Goal: Find specific page/section: Find specific page/section

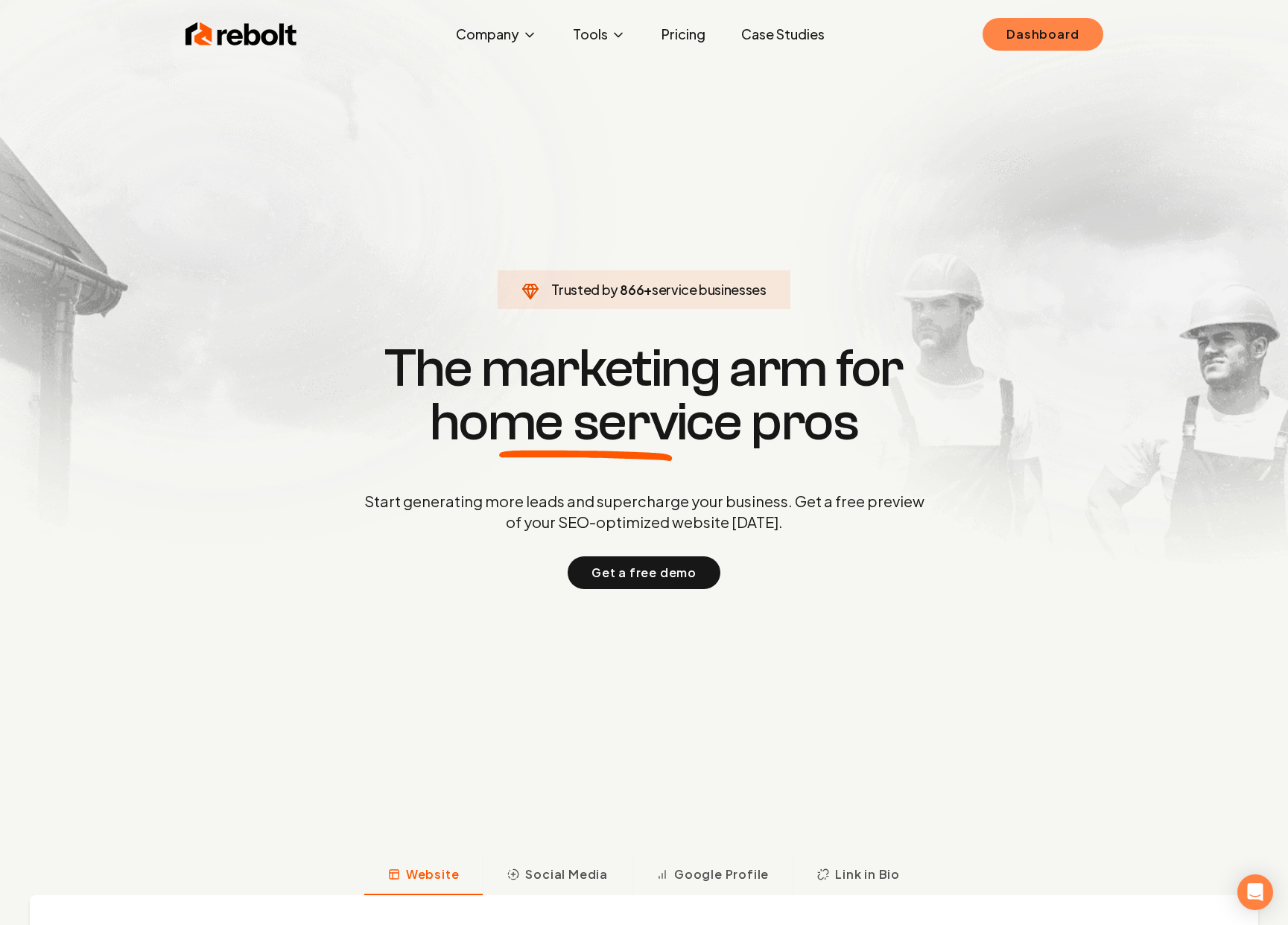
click at [1012, 33] on link "Dashboard" at bounding box center [1042, 34] width 120 height 32
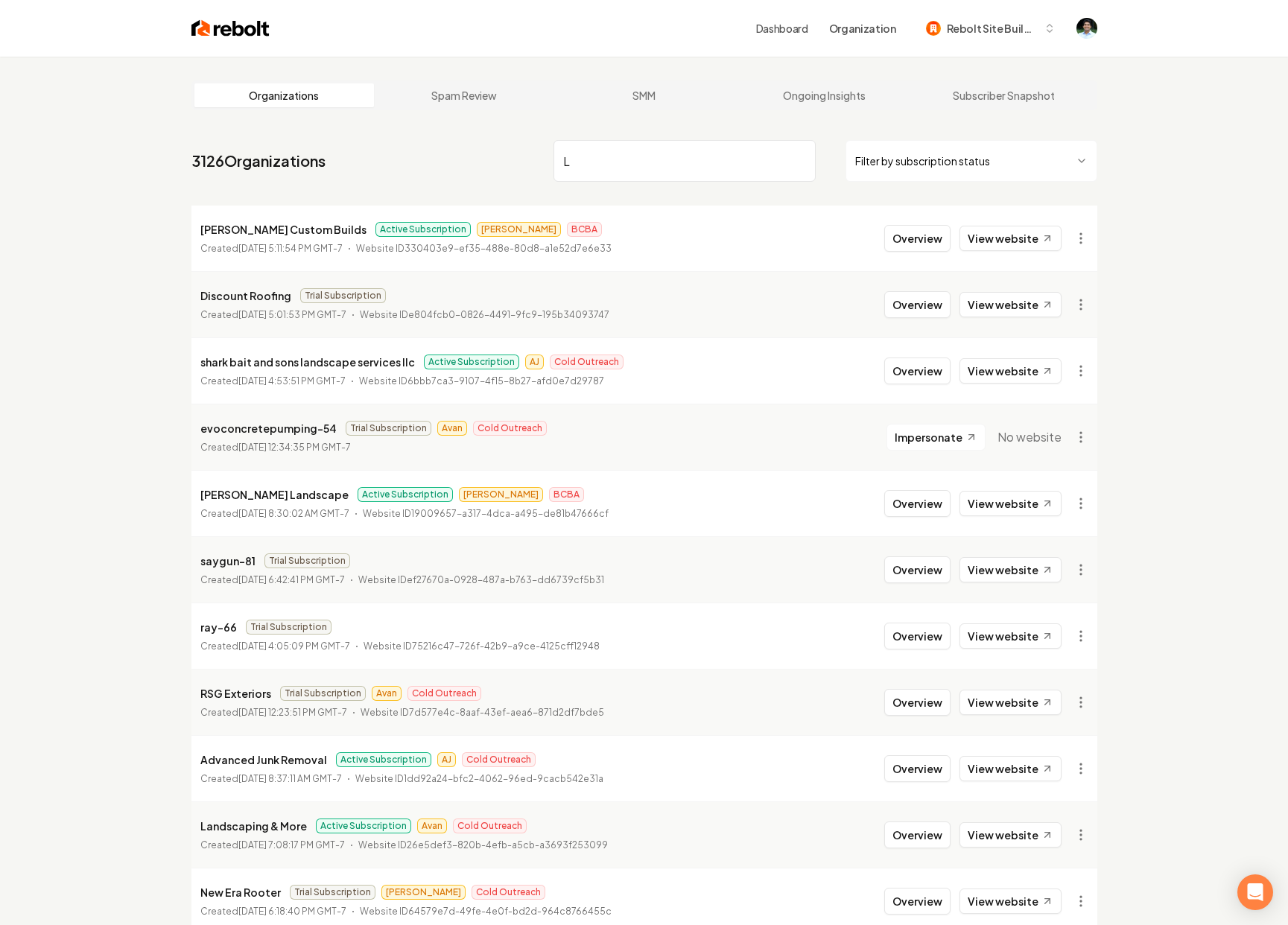
type input "L"
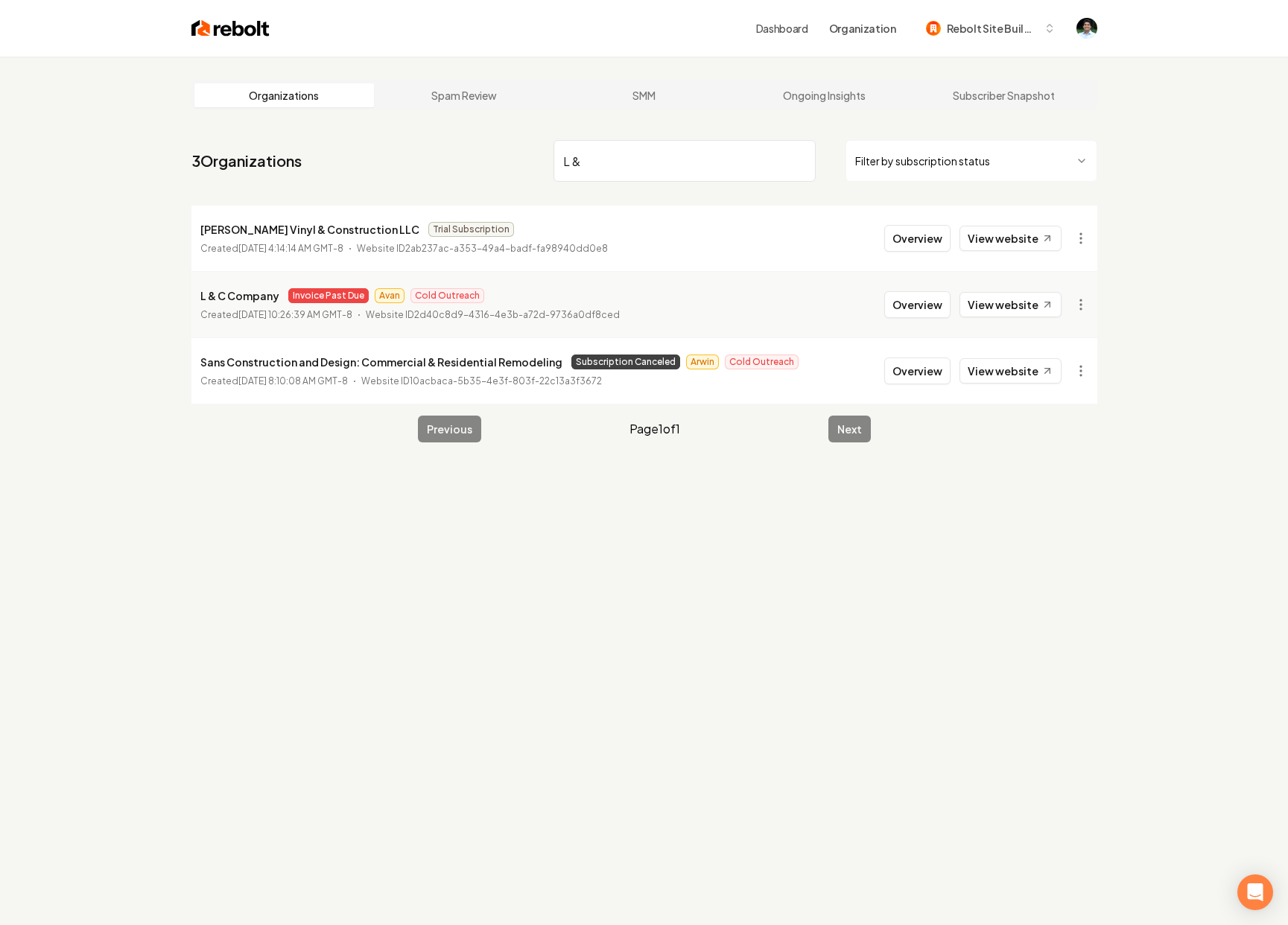
type input "L &"
click at [881, 518] on div "Organizations Spam Review SMM Ongoing Insights Subscriber Snapshot 3 Organizati…" at bounding box center [644, 518] width 1288 height 925
